Goal: Obtain resource: Download file/media

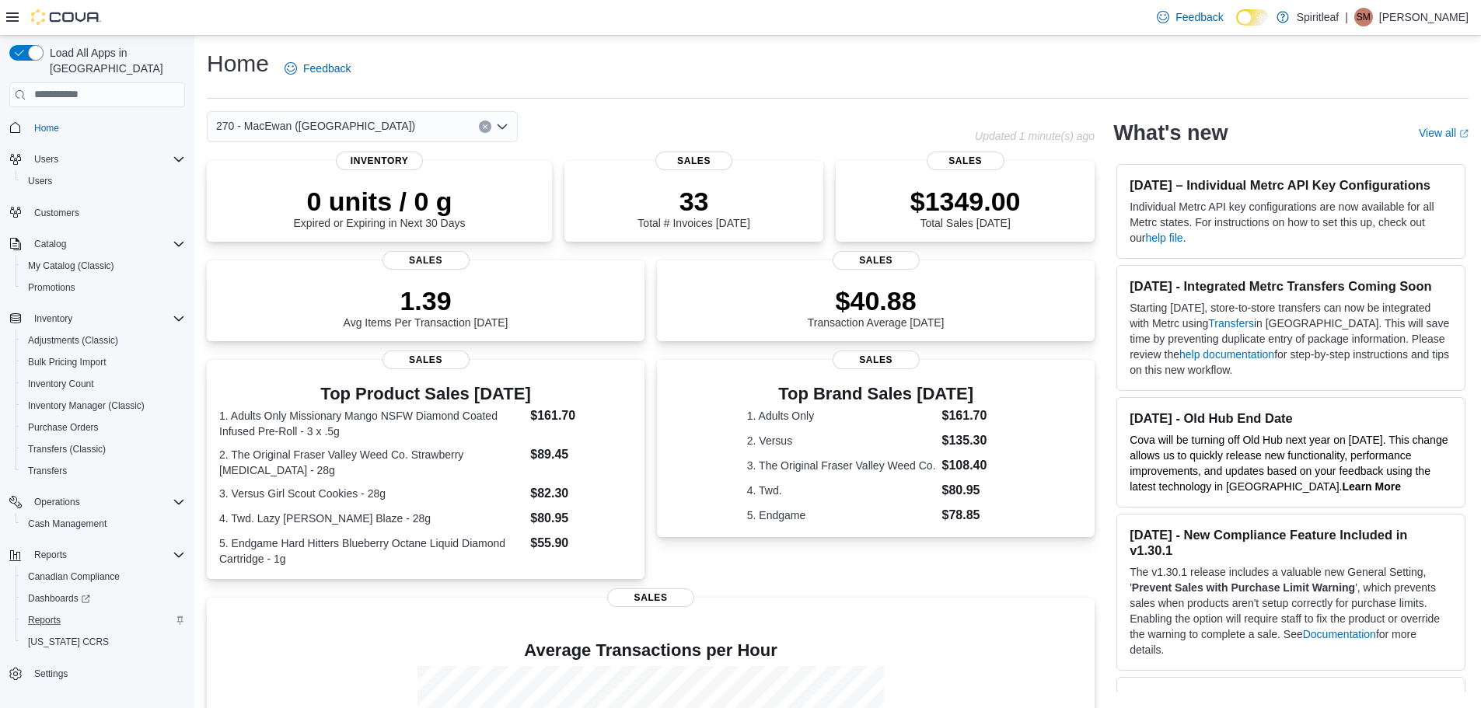
click at [95, 611] on div "Reports" at bounding box center [103, 620] width 163 height 19
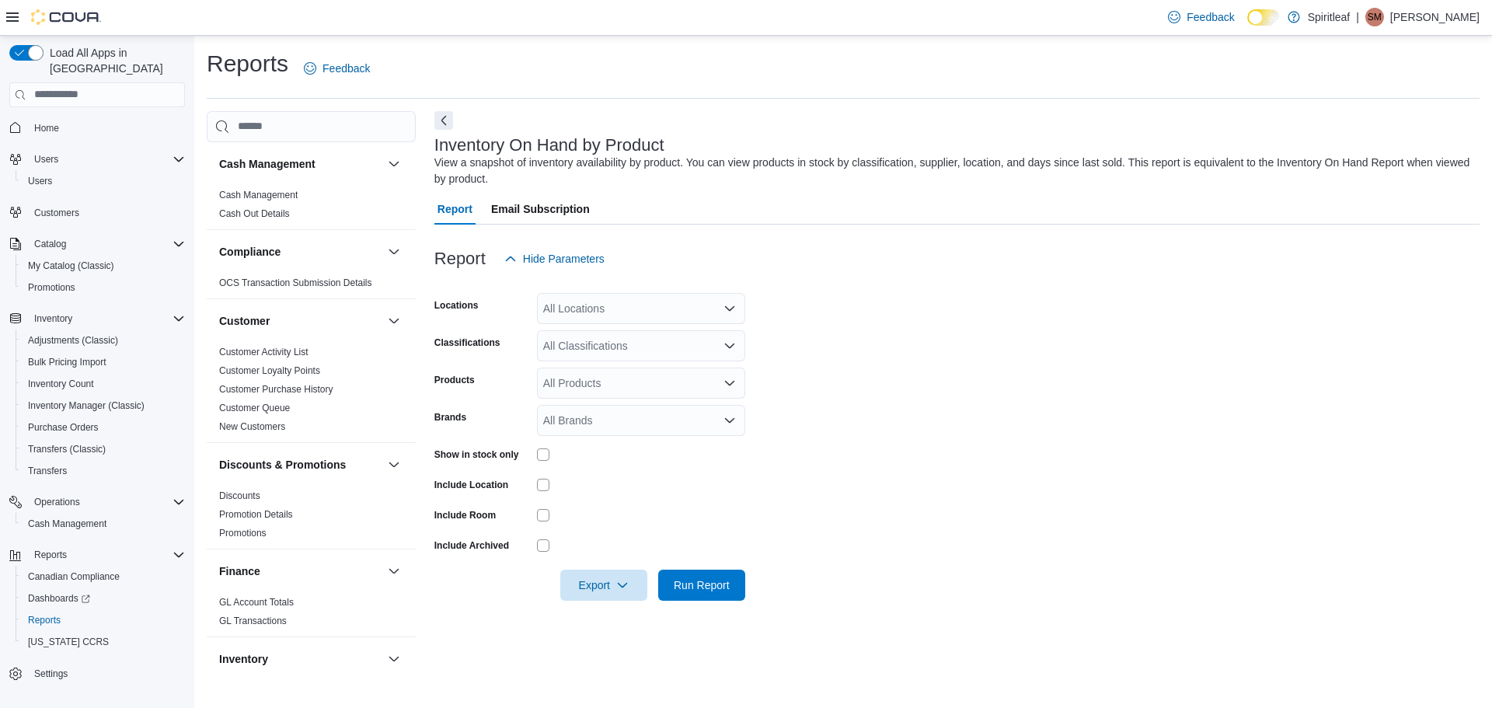
drag, startPoint x: 598, startPoint y: 284, endPoint x: 605, endPoint y: 301, distance: 17.8
click at [599, 284] on div at bounding box center [956, 283] width 1045 height 19
click at [605, 301] on div "All Locations" at bounding box center [641, 308] width 208 height 31
type input "***"
click at [633, 333] on span "270 - MacEwan ([GEOGRAPHIC_DATA])" at bounding box center [693, 335] width 199 height 16
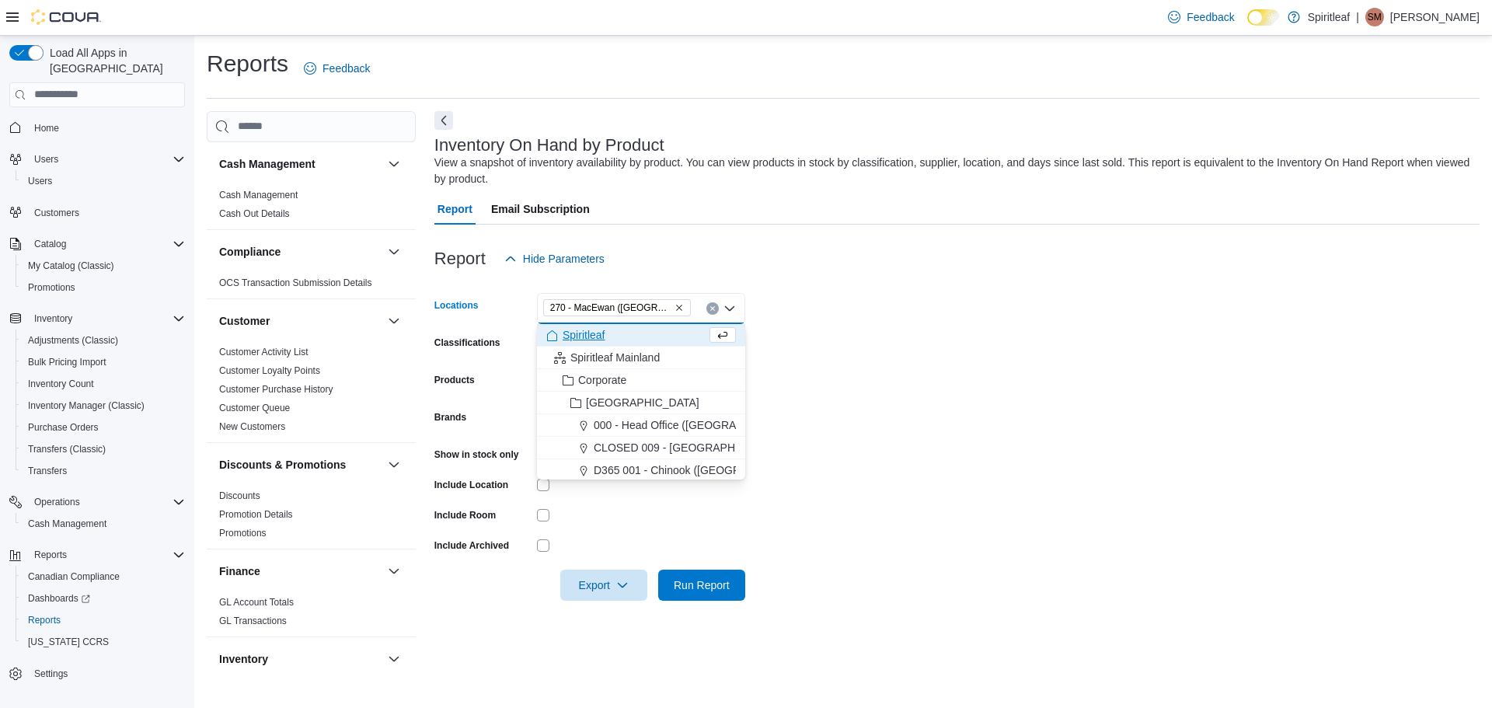
click at [923, 356] on form "Locations 270 - [GEOGRAPHIC_DATA] ([GEOGRAPHIC_DATA]) Combo box. Selected. 270 …" at bounding box center [956, 437] width 1045 height 326
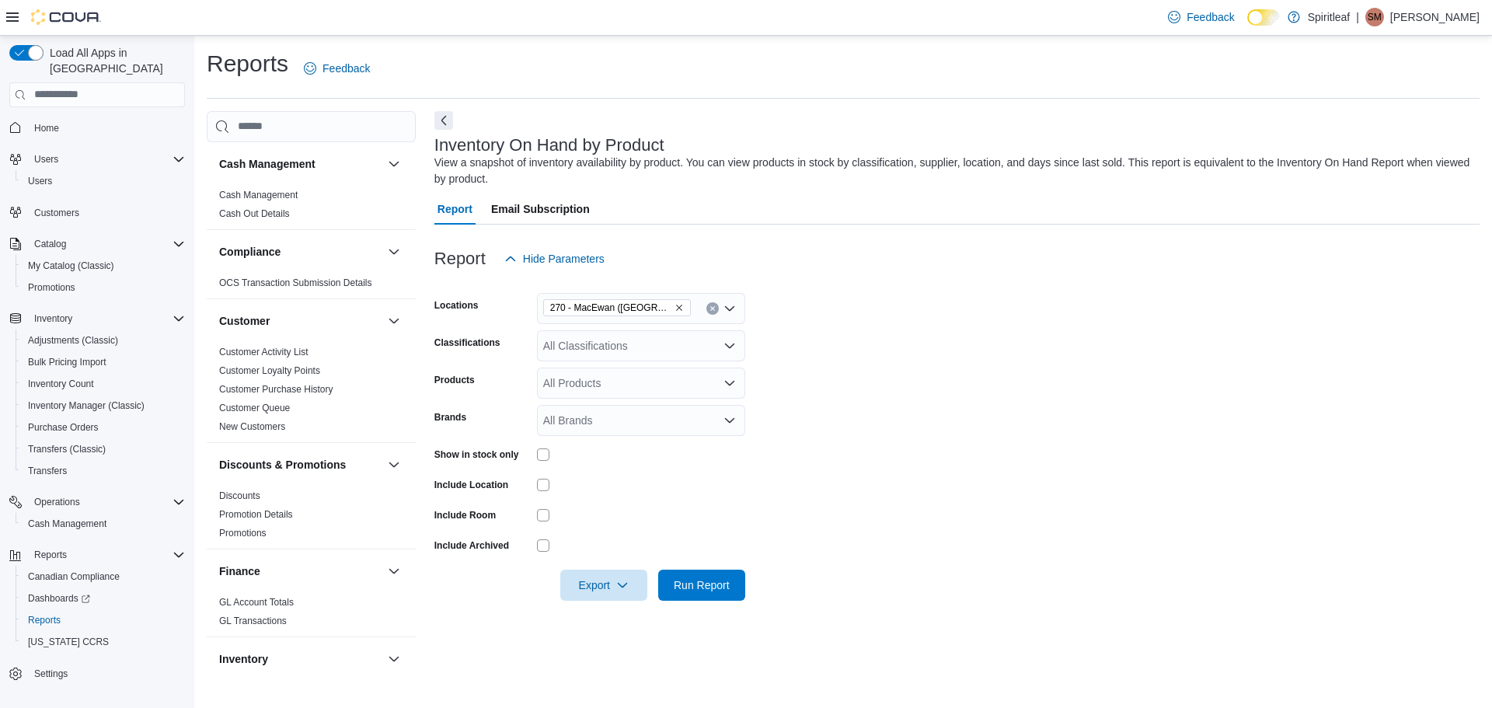
click at [542, 448] on div at bounding box center [641, 454] width 208 height 24
click at [616, 588] on span "Export" at bounding box center [604, 584] width 68 height 31
click at [621, 490] on span "Export to Excel" at bounding box center [606, 492] width 70 height 12
click at [1449, 29] on div "Feedback Dark Mode Spiritleaf | [PERSON_NAME] M" at bounding box center [1321, 17] width 318 height 31
click at [1432, 17] on div "| [PERSON_NAME]" at bounding box center [1418, 17] width 124 height 19
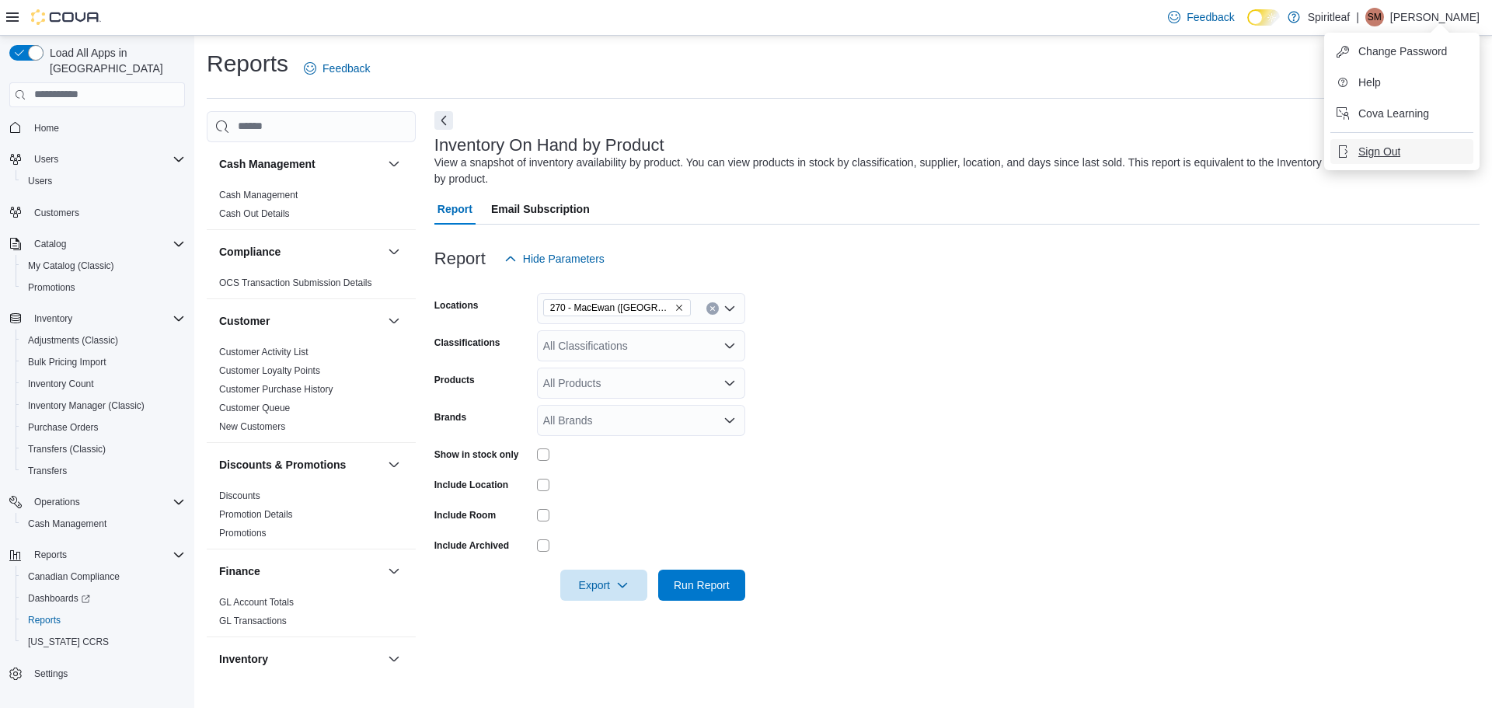
click at [1428, 156] on button "Sign Out" at bounding box center [1402, 151] width 143 height 25
